Goal: Task Accomplishment & Management: Manage account settings

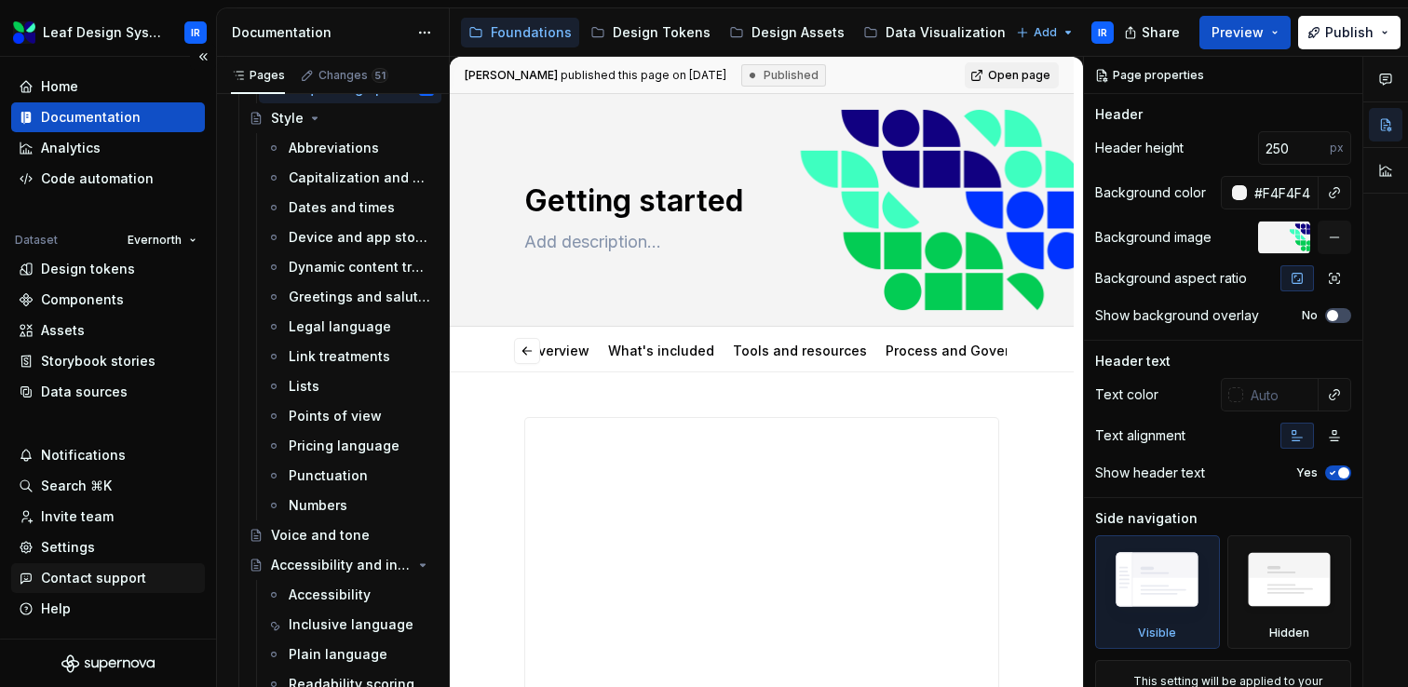
scroll to position [0, 168]
click at [102, 514] on div "Invite team" at bounding box center [77, 517] width 73 height 19
type textarea "*"
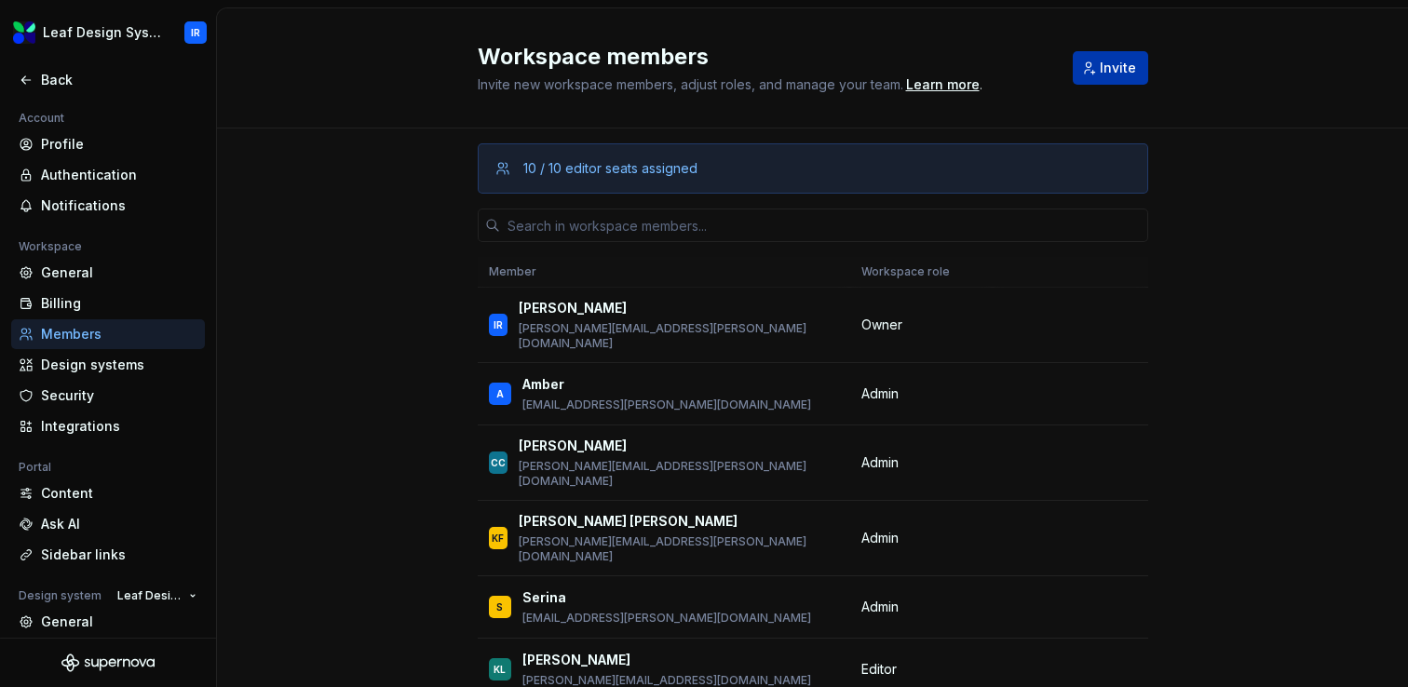
click at [1104, 55] on button "Invite" at bounding box center [1110, 68] width 75 height 34
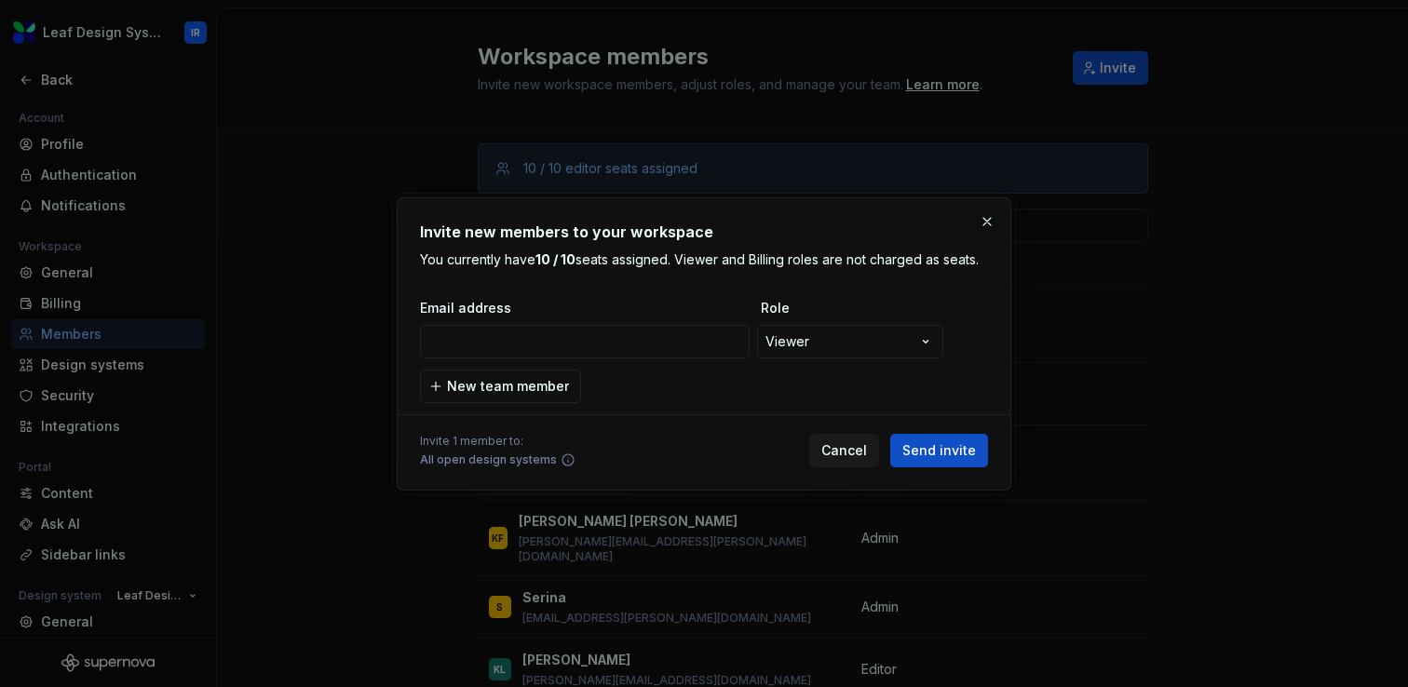
type input "[EMAIL_ADDRESS][DOMAIN_NAME]"
click at [954, 455] on span "Send invite" at bounding box center [940, 451] width 74 height 19
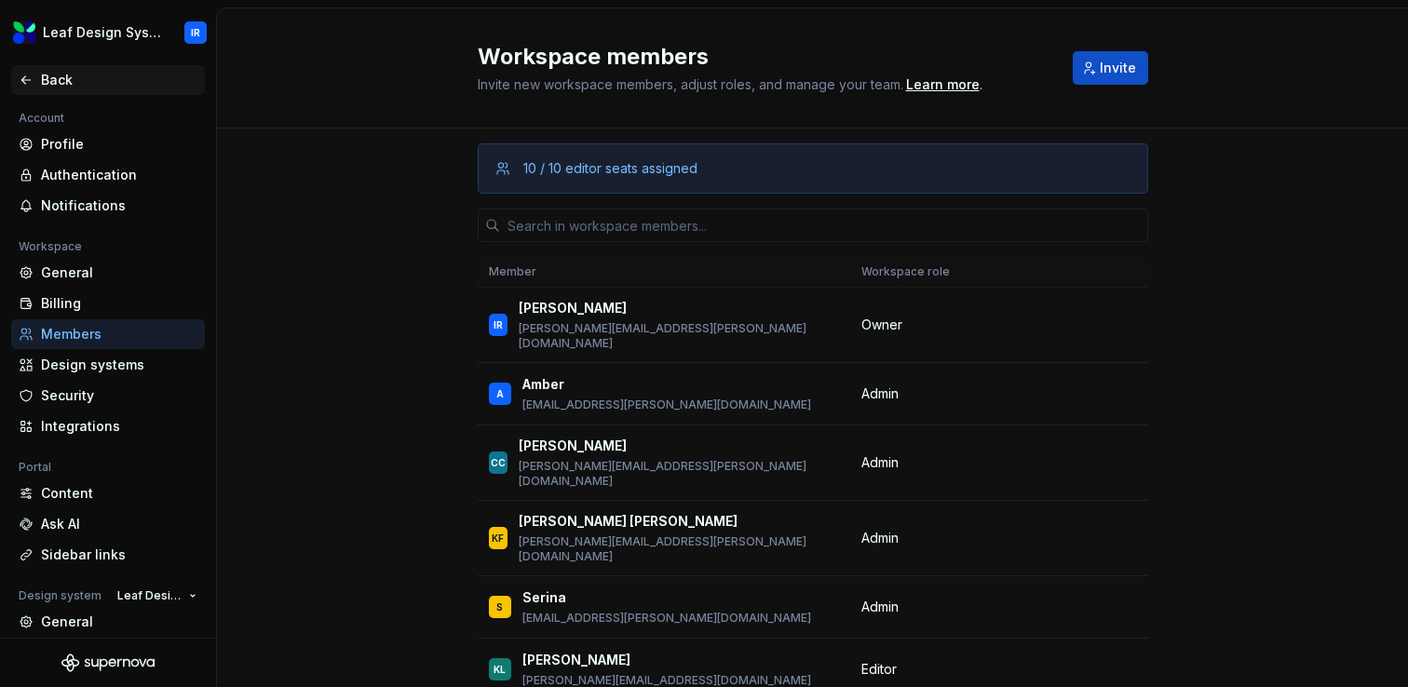
click at [54, 85] on div "Back" at bounding box center [119, 80] width 156 height 19
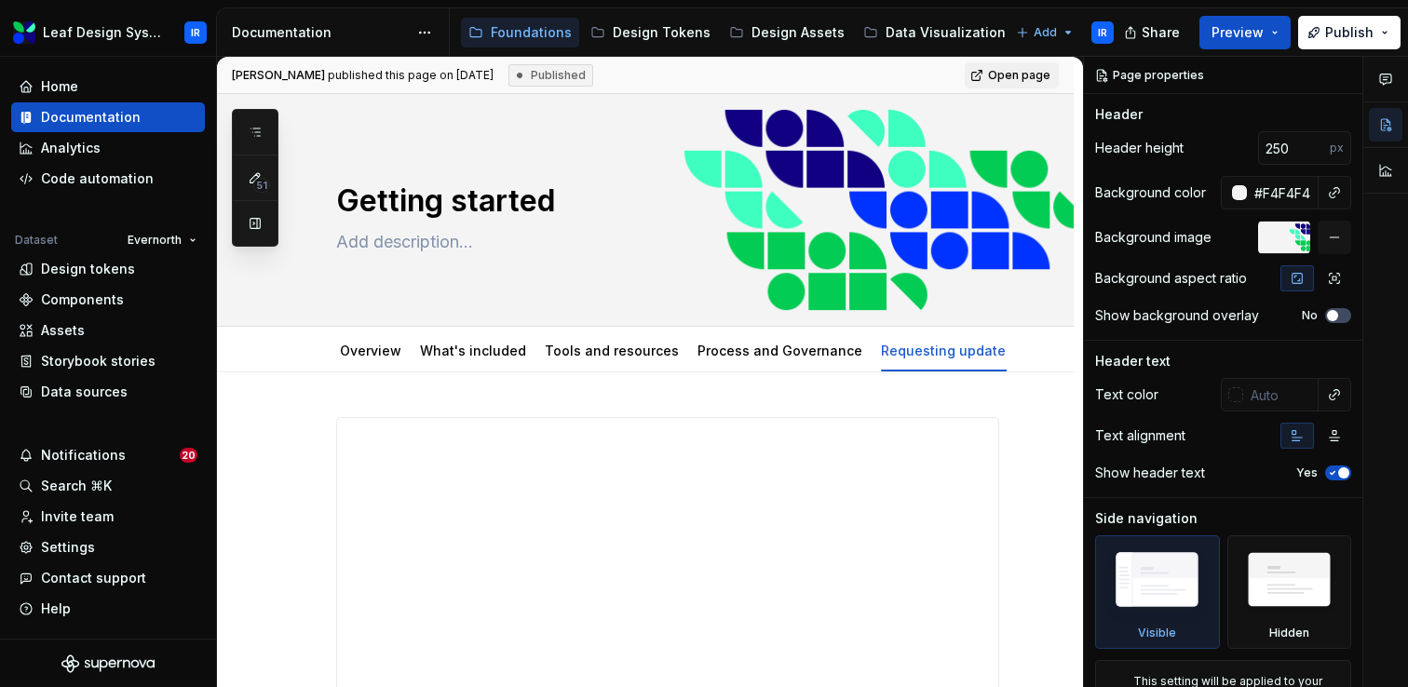
type textarea "*"
